Goal: Find specific page/section: Find specific page/section

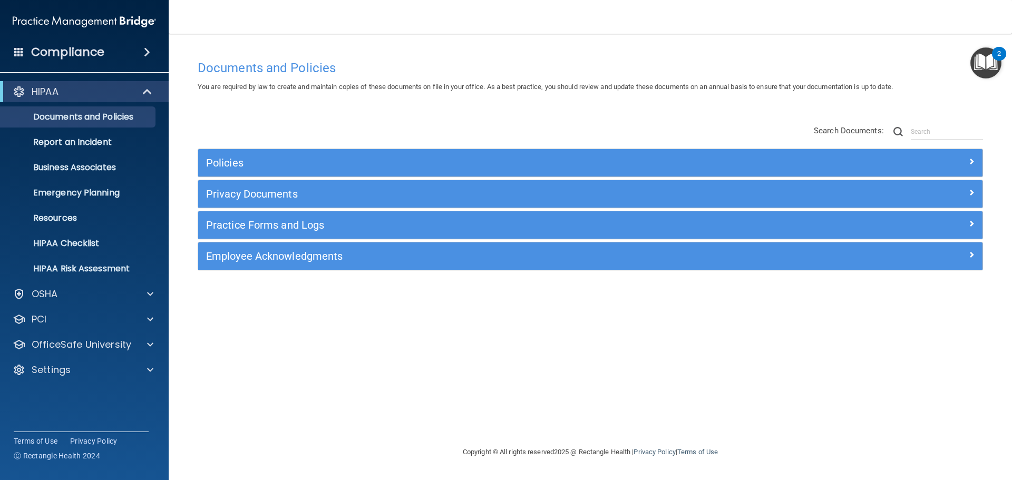
click at [91, 404] on div "Compliance HIPAA Documents and Policies Report an Incident Business Associates …" at bounding box center [84, 240] width 169 height 480
click at [82, 397] on div "Compliance HIPAA Documents and Policies Report an Incident Business Associates …" at bounding box center [84, 240] width 169 height 480
click at [205, 377] on div "Documents and Policies You are required by law to create and maintain copies of…" at bounding box center [590, 250] width 801 height 391
click at [208, 356] on div "Documents and Policies You are required by law to create and maintain copies of…" at bounding box center [590, 250] width 801 height 391
click at [64, 139] on p "Report an Incident" at bounding box center [79, 142] width 144 height 11
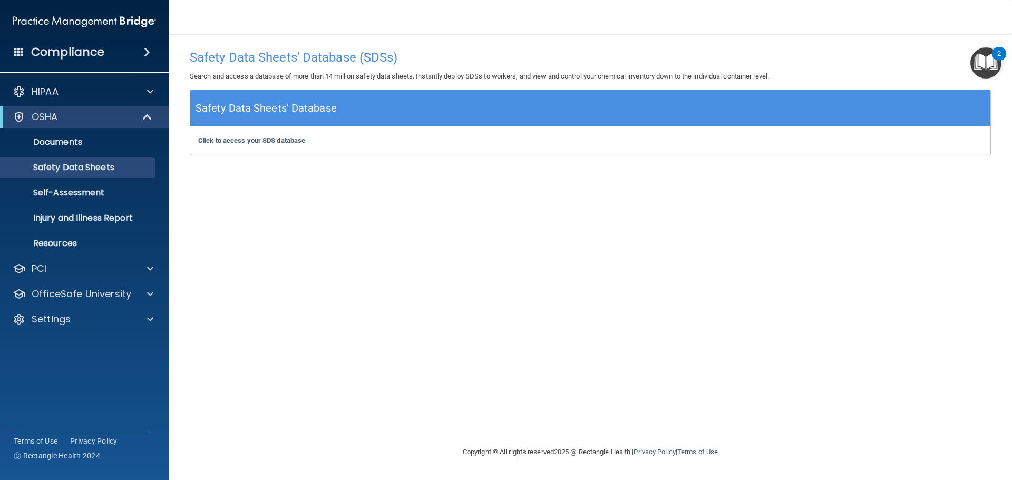
click at [331, 201] on div "Safety Data Sheets' Database (SDSs) Search and access a database of more than 1…" at bounding box center [590, 239] width 801 height 391
click at [115, 218] on p "Injury and Illness Report" at bounding box center [79, 218] width 144 height 11
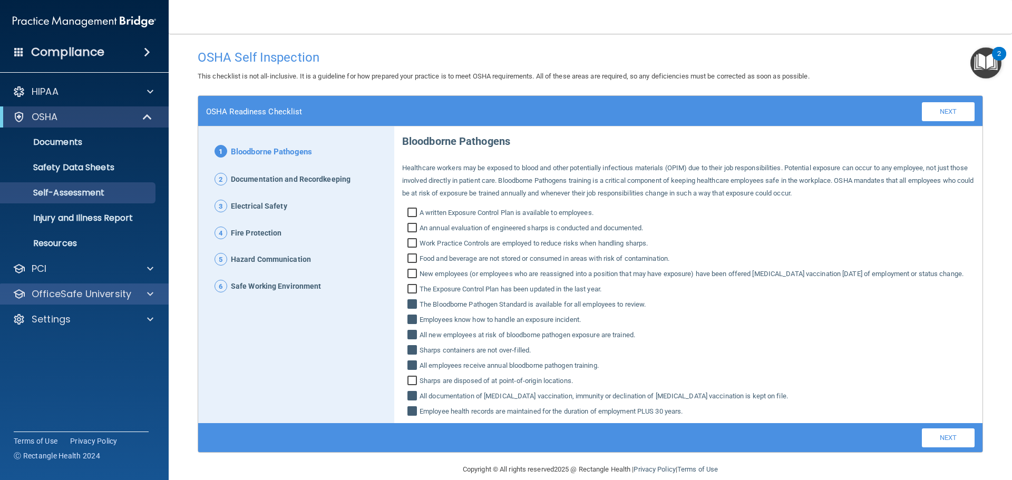
click at [66, 303] on div "OfficeSafe University" at bounding box center [84, 294] width 169 height 21
click at [83, 354] on div "Compliance HIPAA Documents and Policies Report an Incident Business Associates …" at bounding box center [84, 240] width 169 height 480
click at [67, 375] on div "Compliance HIPAA Documents and Policies Report an Incident Business Associates …" at bounding box center [84, 240] width 169 height 480
click at [74, 359] on div "Compliance HIPAA Documents and Policies Report an Incident Business Associates …" at bounding box center [84, 240] width 169 height 480
click at [54, 355] on div "Compliance HIPAA Documents and Policies Report an Incident Business Associates …" at bounding box center [84, 240] width 169 height 480
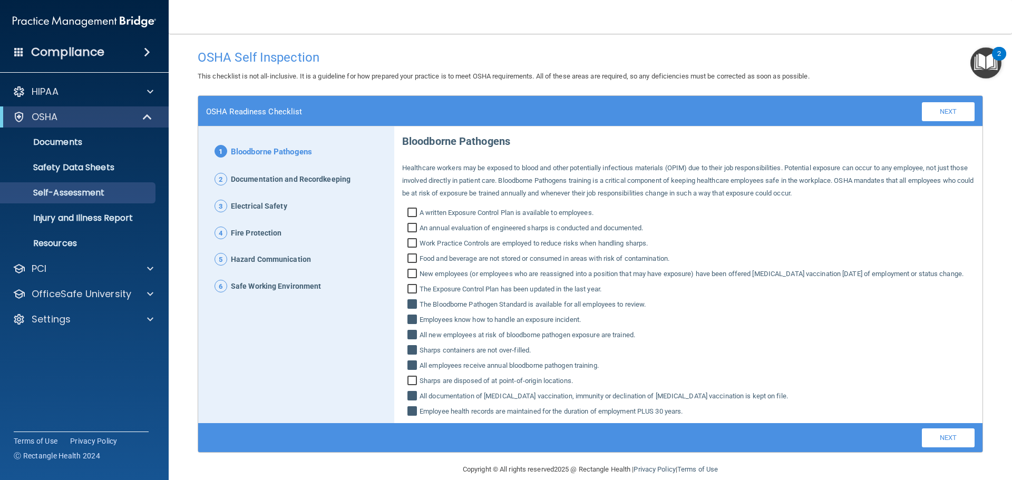
click at [54, 364] on div "Compliance HIPAA Documents and Policies Report an Incident Business Associates …" at bounding box center [84, 240] width 169 height 480
click at [52, 360] on div "Compliance HIPAA Documents and Policies Report an Incident Business Associates …" at bounding box center [84, 240] width 169 height 480
click at [48, 54] on h4 "Compliance" at bounding box center [67, 52] width 73 height 15
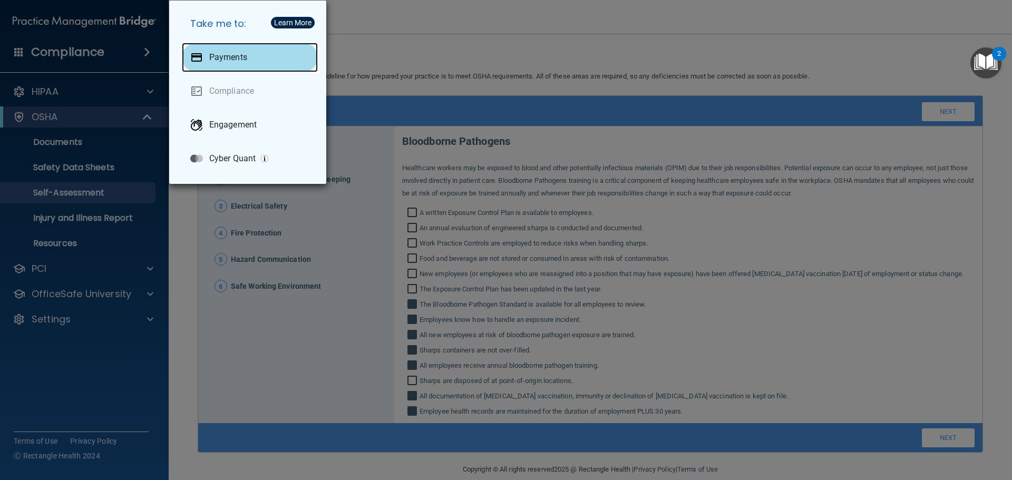
click at [203, 61] on div "Payments" at bounding box center [250, 58] width 136 height 30
